Goal: Information Seeking & Learning: Learn about a topic

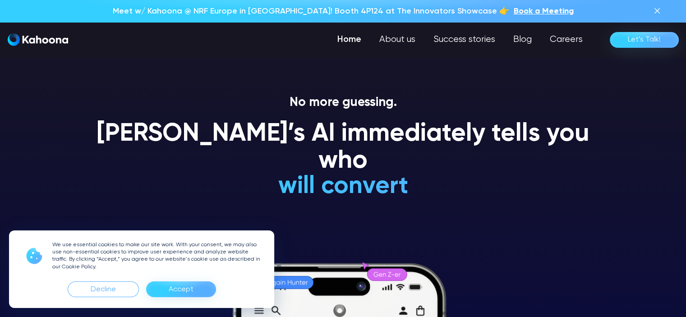
click at [188, 290] on div "Accept" at bounding box center [181, 289] width 25 height 14
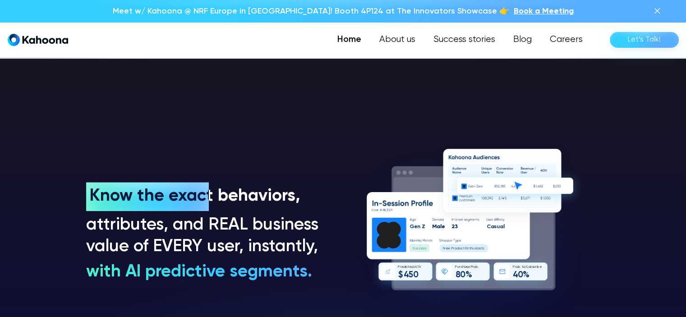
scroll to position [591, 0]
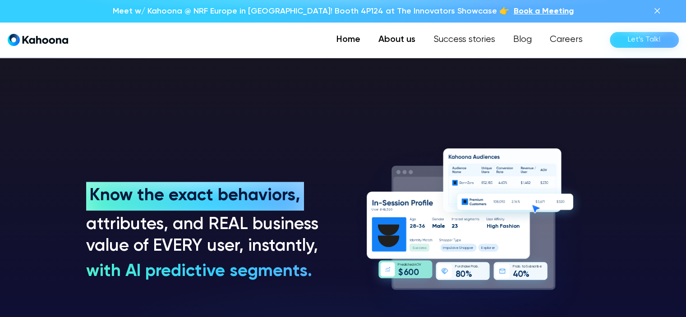
click at [389, 37] on link "About us" at bounding box center [397, 40] width 55 height 18
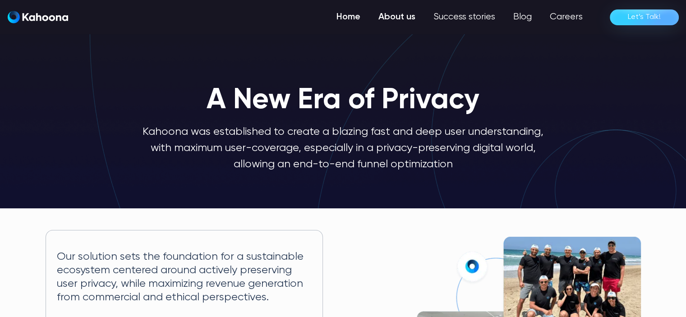
click at [347, 15] on link "Home" at bounding box center [349, 17] width 42 height 18
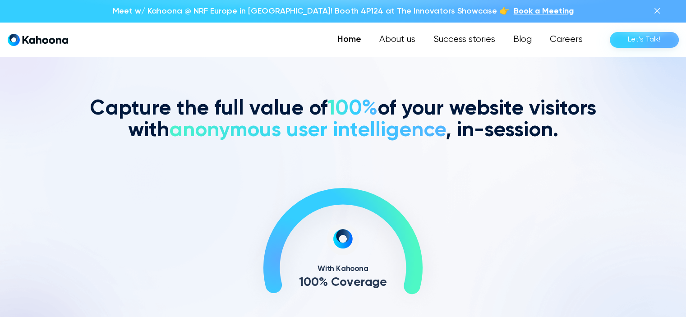
scroll to position [273, 0]
drag, startPoint x: 127, startPoint y: 105, endPoint x: 93, endPoint y: 105, distance: 34.3
click at [126, 105] on h2 "Capture the full value of 100% of your website visitors with anonymous user int…" at bounding box center [343, 120] width 514 height 43
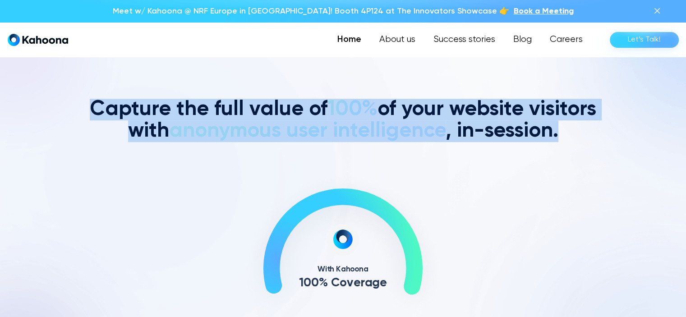
drag, startPoint x: 89, startPoint y: 108, endPoint x: 493, endPoint y: 117, distance: 403.5
click at [572, 128] on h2 "Capture the full value of 100% of your website visitors with anonymous user int…" at bounding box center [343, 120] width 514 height 43
copy h2 "Capture the full value of 100% of your website visitors with anonymous user int…"
